Goal: Find specific page/section: Find specific page/section

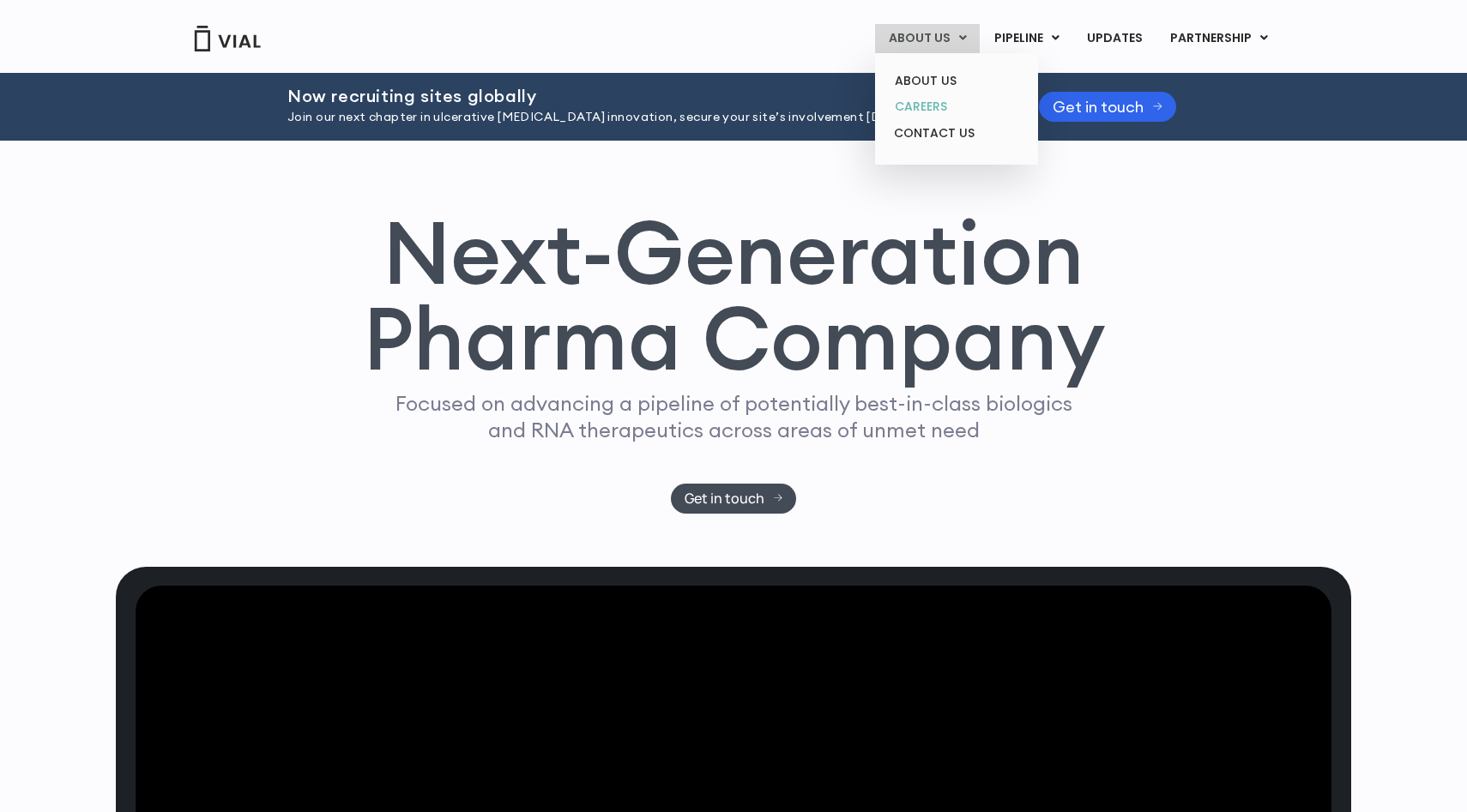
click at [936, 108] on link "CAREERS" at bounding box center [956, 106] width 150 height 27
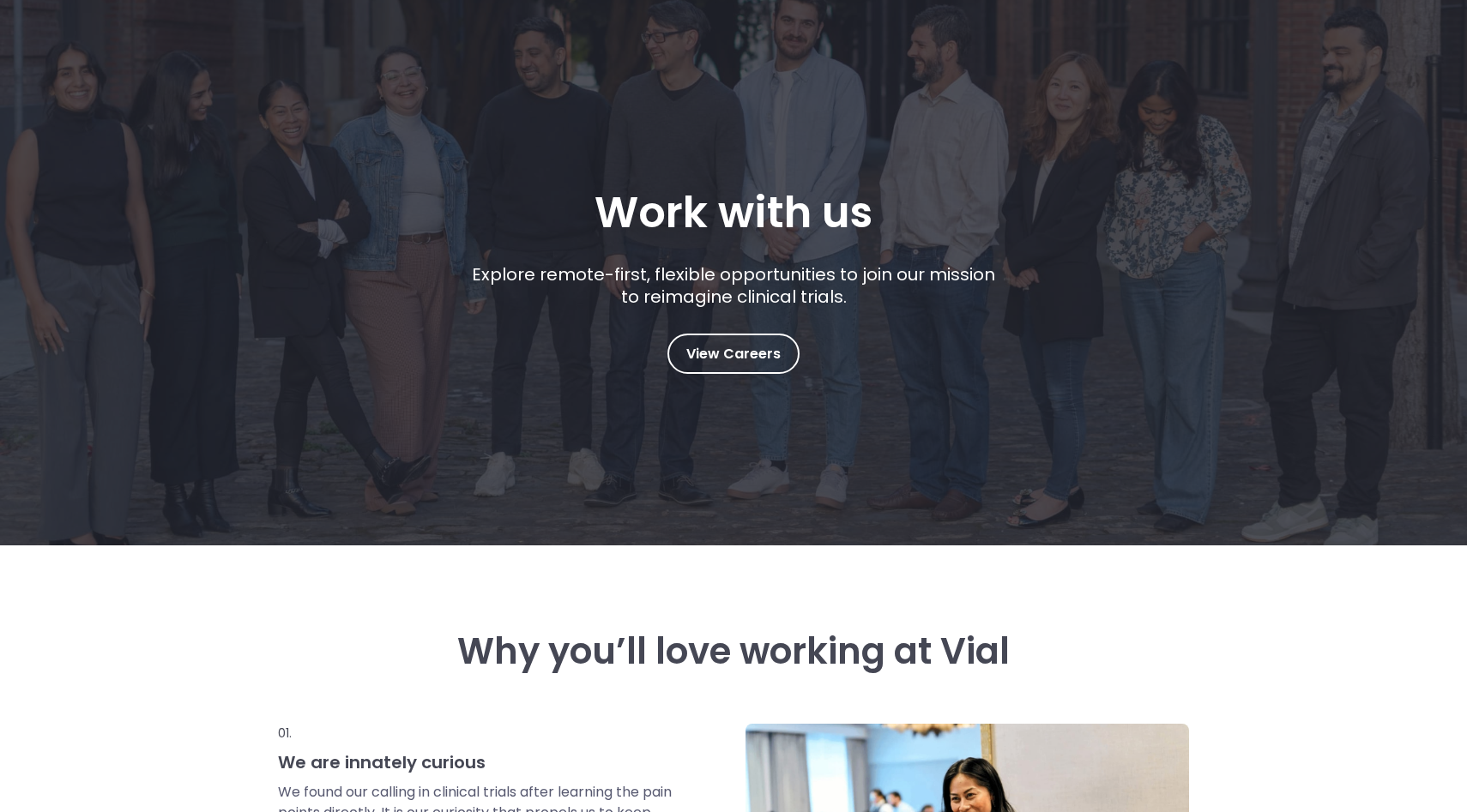
scroll to position [196, 0]
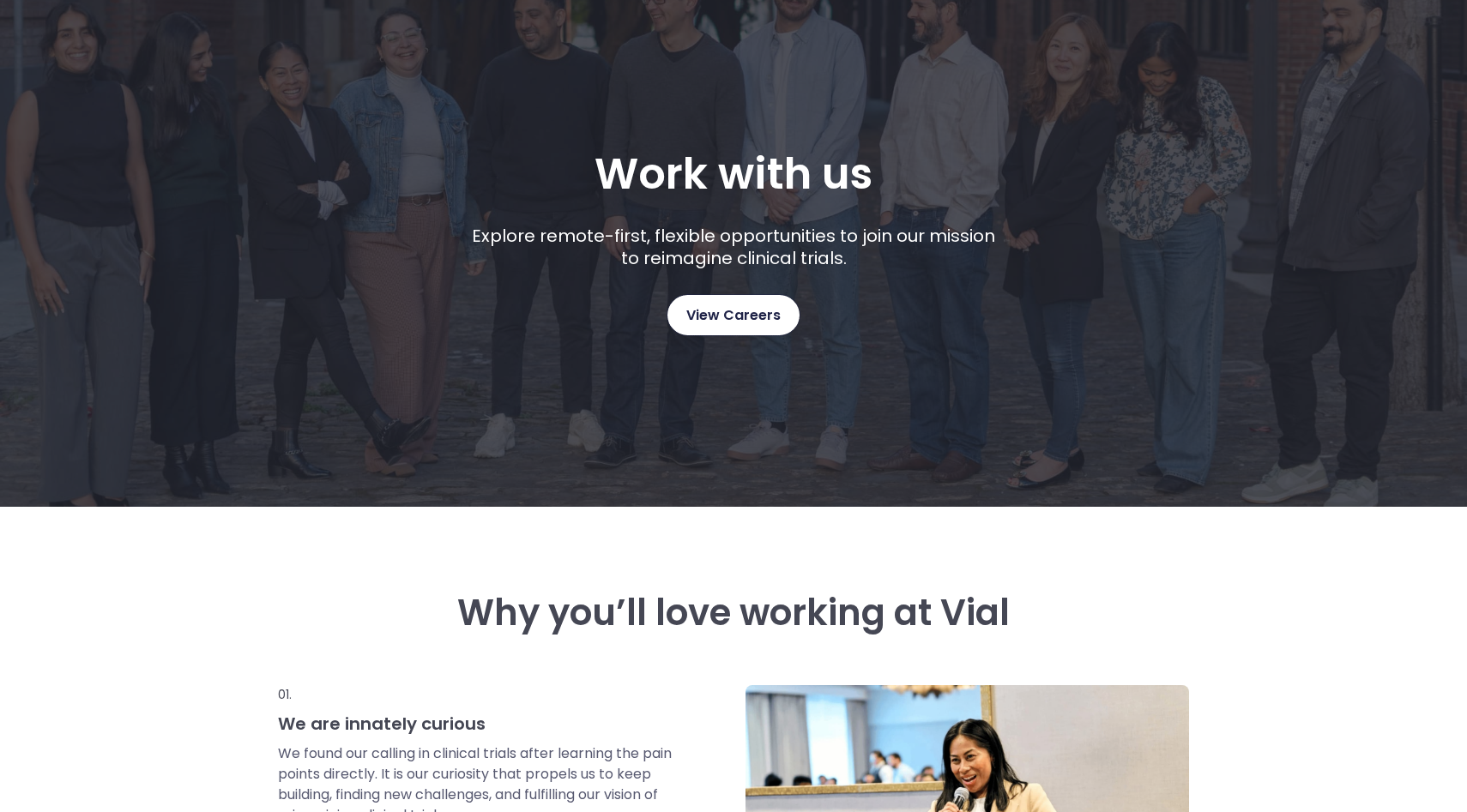
click at [748, 306] on span "View Careers" at bounding box center [733, 315] width 94 height 22
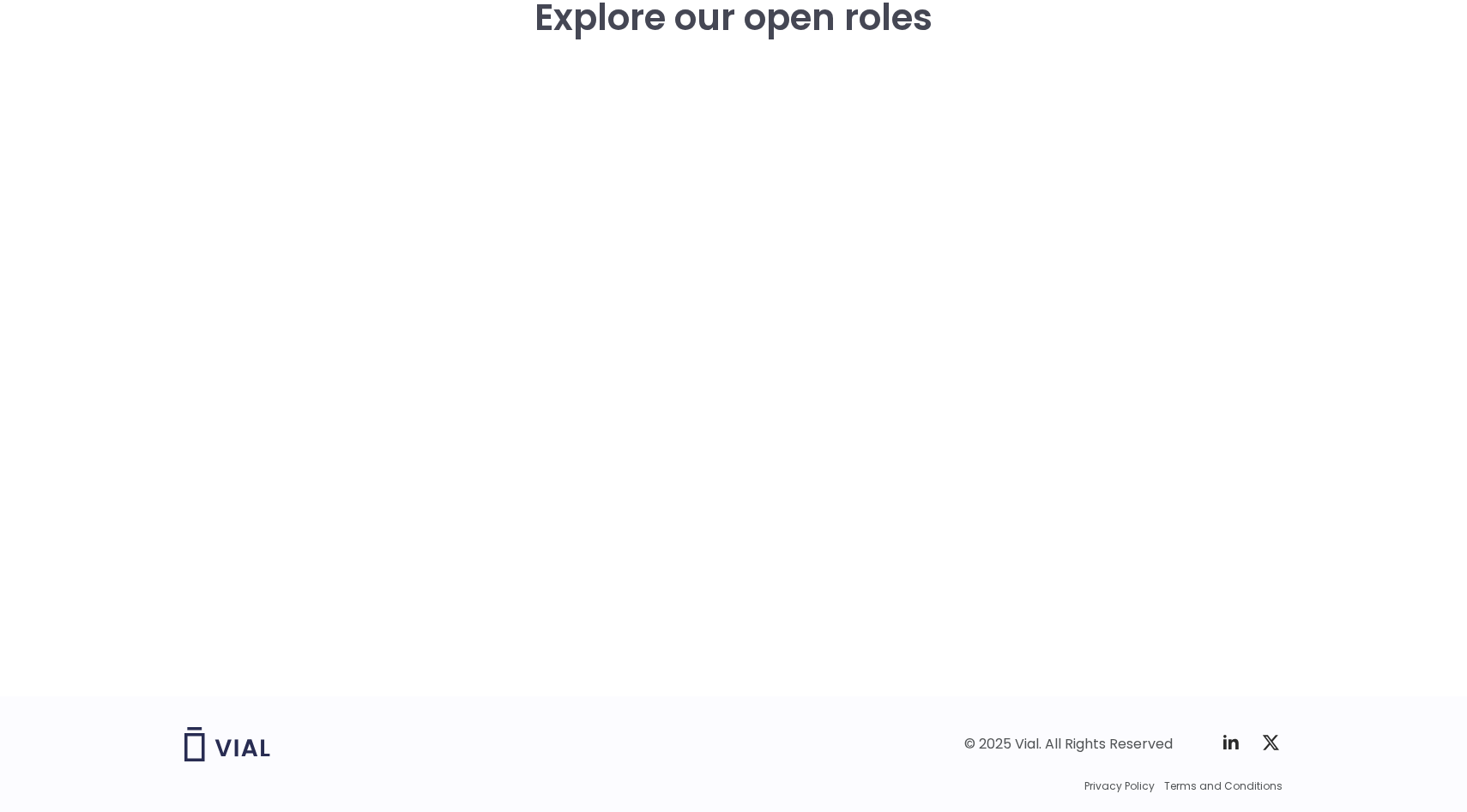
scroll to position [2550, 0]
